Goal: Complete application form

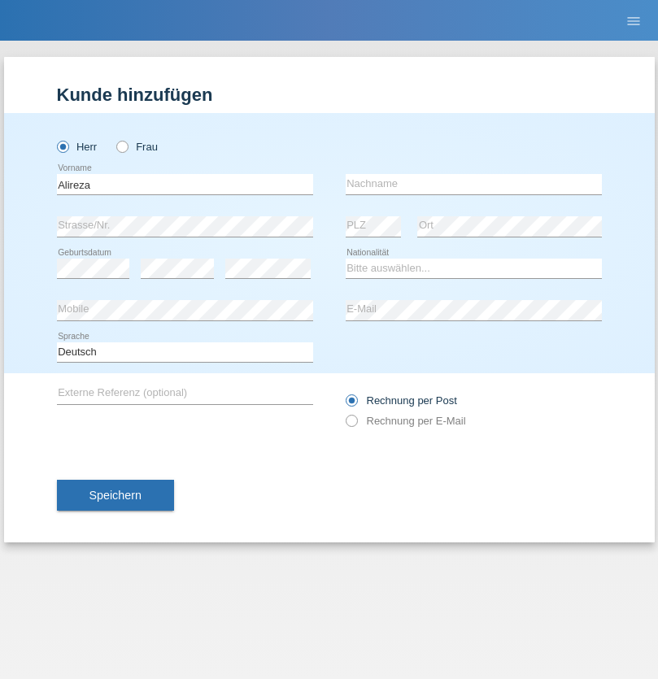
type input "Alireza"
click at [473, 184] on input "text" at bounding box center [474, 184] width 256 height 20
type input "Zatigogani"
select select "IR"
select select "C"
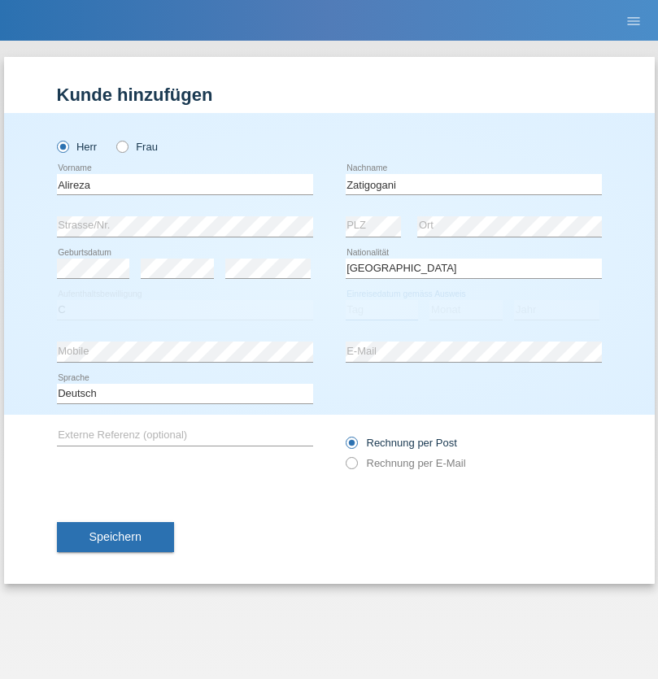
select select "02"
select select "2002"
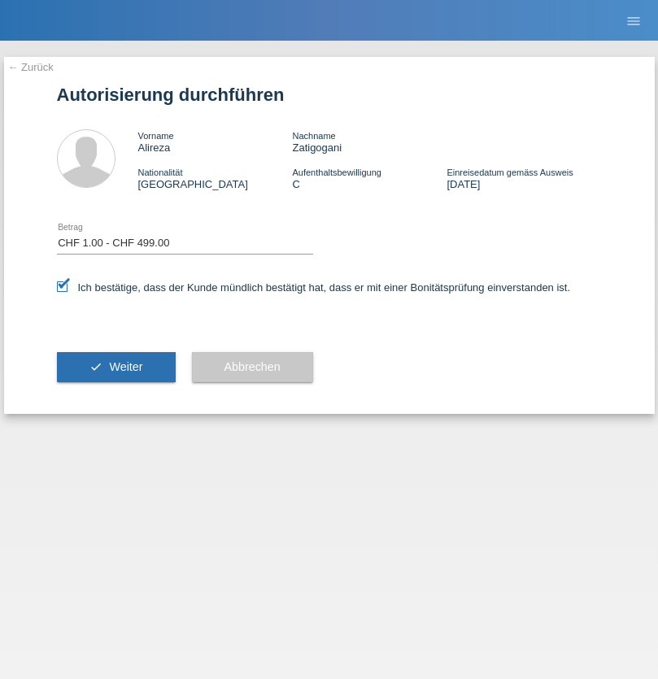
select select "1"
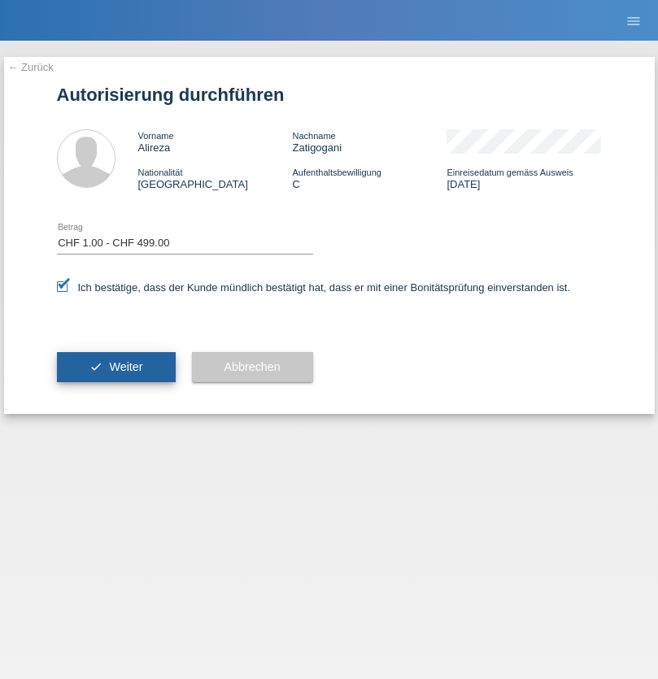
click at [115, 367] on span "Weiter" at bounding box center [125, 366] width 33 height 13
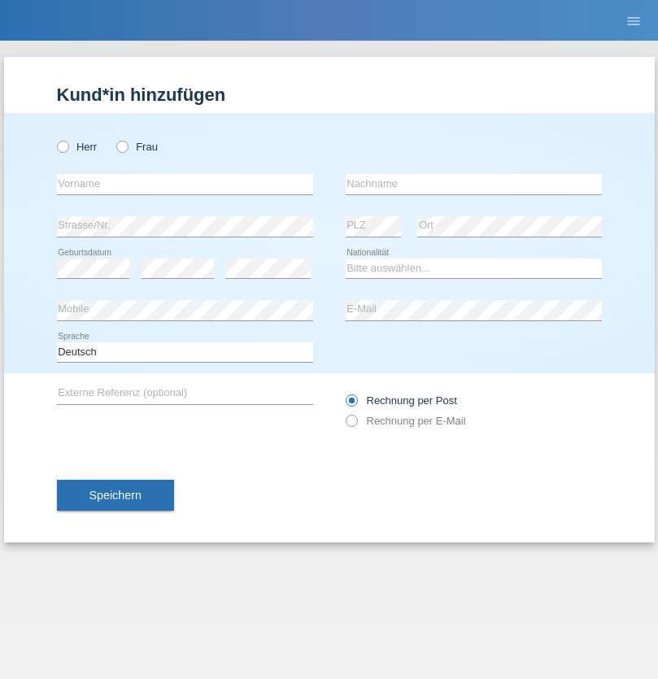
radio input "true"
click at [185, 184] on input "text" at bounding box center [185, 184] width 256 height 20
type input "David"
click at [473, 184] on input "text" at bounding box center [474, 184] width 256 height 20
type input "Senn"
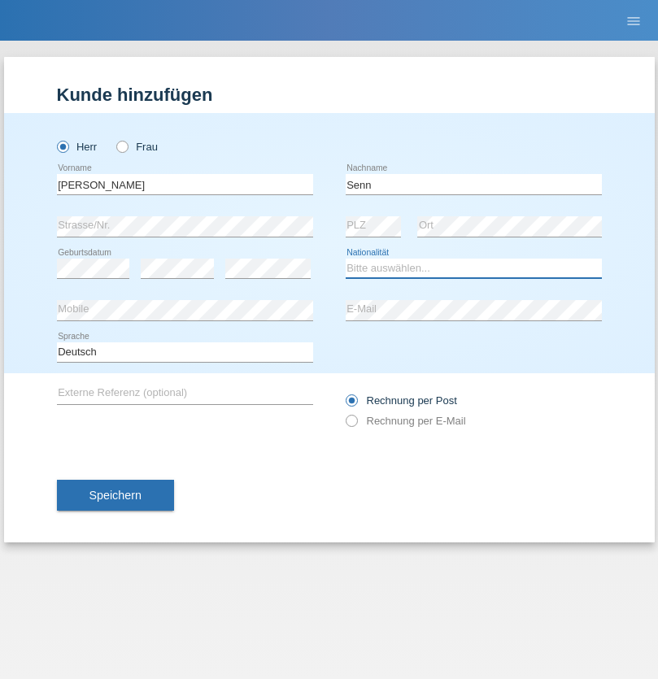
select select "CH"
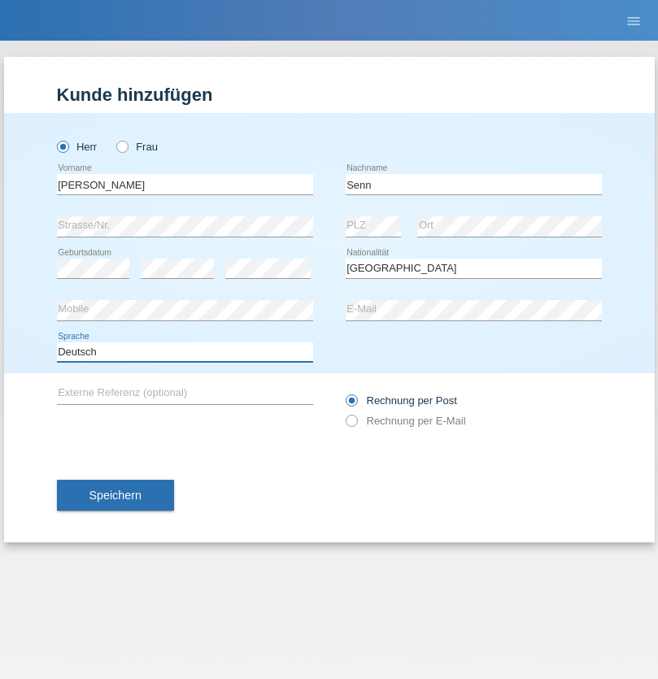
select select "en"
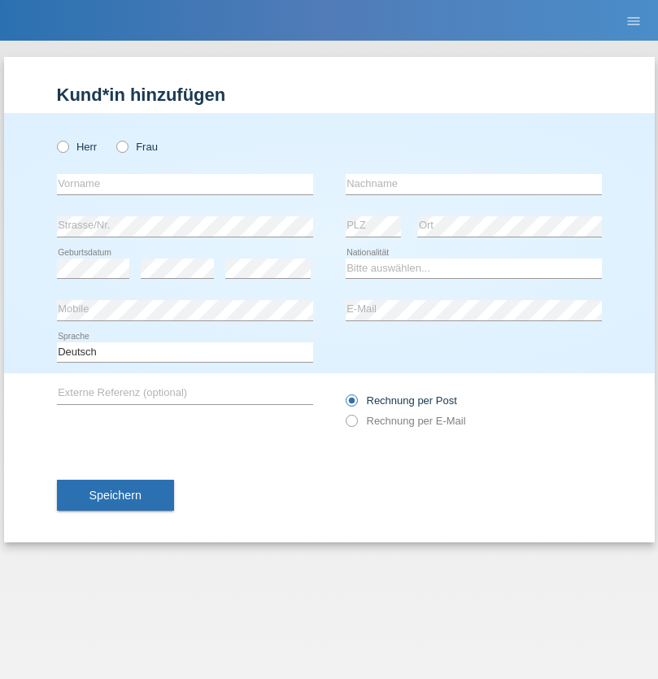
radio input "true"
click at [185, 184] on input "text" at bounding box center [185, 184] width 256 height 20
type input "Alireza"
click at [473, 184] on input "text" at bounding box center [474, 184] width 256 height 20
type input "Zatigogani"
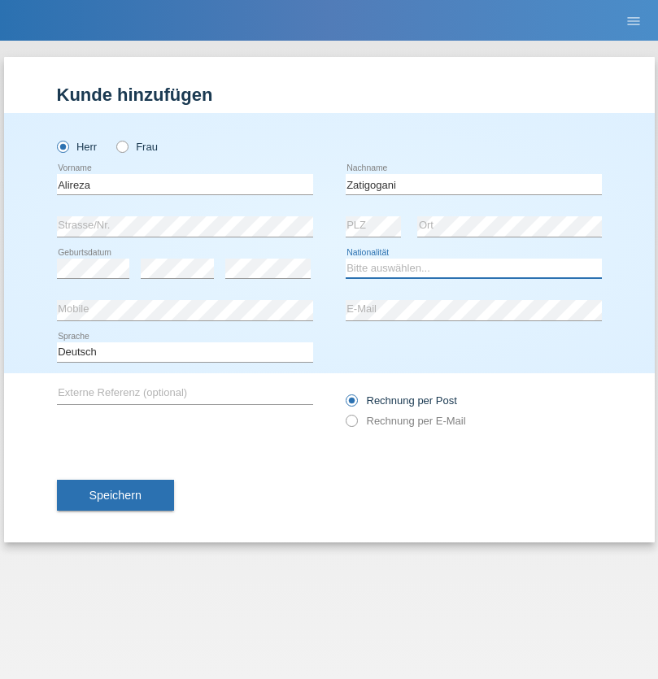
select select "CH"
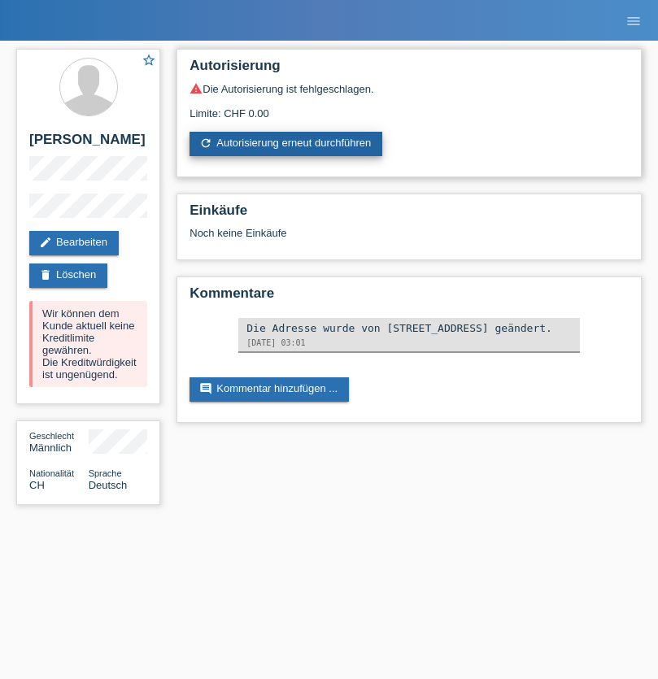
click at [287, 144] on link "refresh Autorisierung erneut durchführen" at bounding box center [285, 144] width 193 height 24
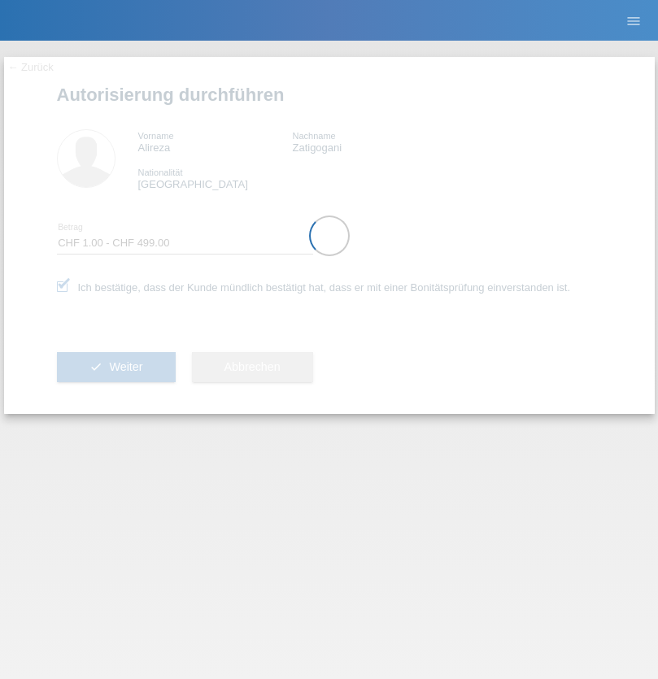
select select "1"
